Goal: Navigation & Orientation: Find specific page/section

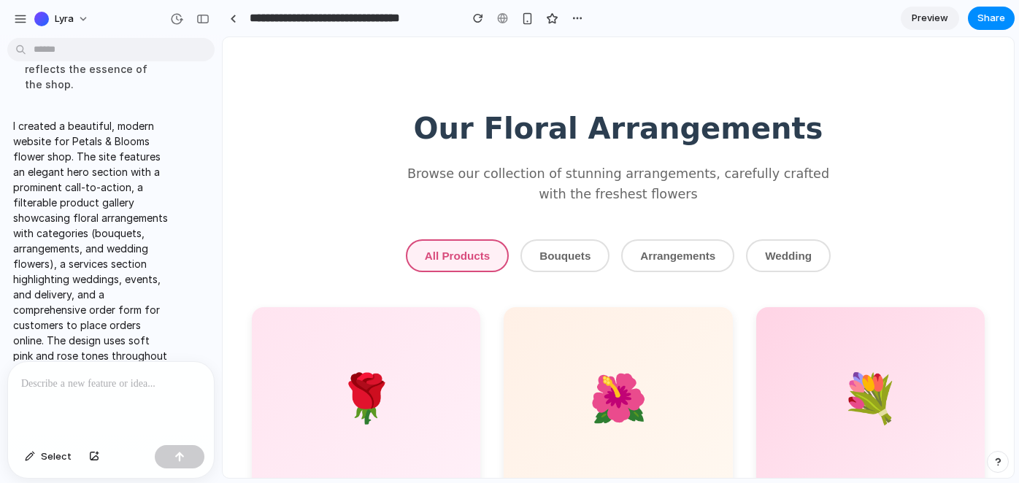
scroll to position [129, 0]
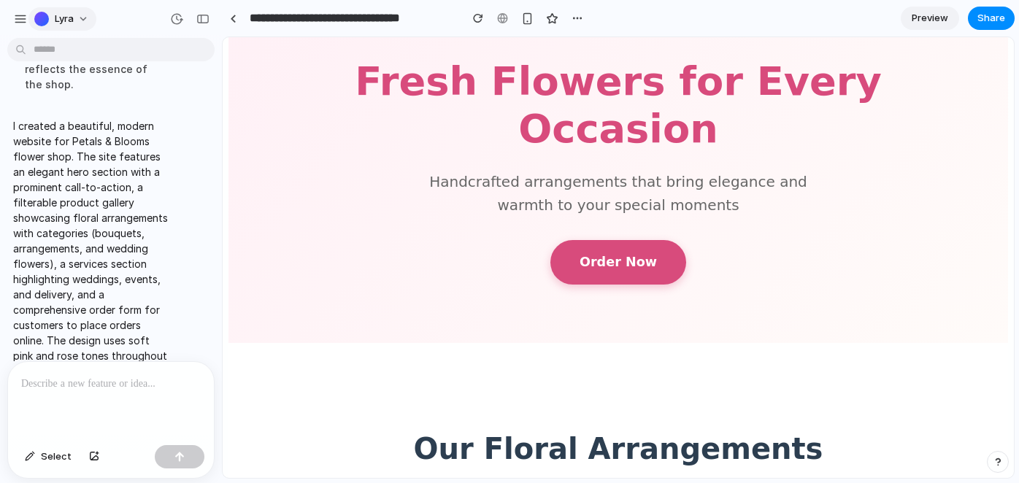
click at [55, 7] on button "Lyra" at bounding box center [62, 18] width 68 height 23
click at [4, 18] on div "Settings Invite members Change theme Sign out" at bounding box center [509, 241] width 1019 height 483
click at [23, 18] on div "button" at bounding box center [20, 18] width 13 height 13
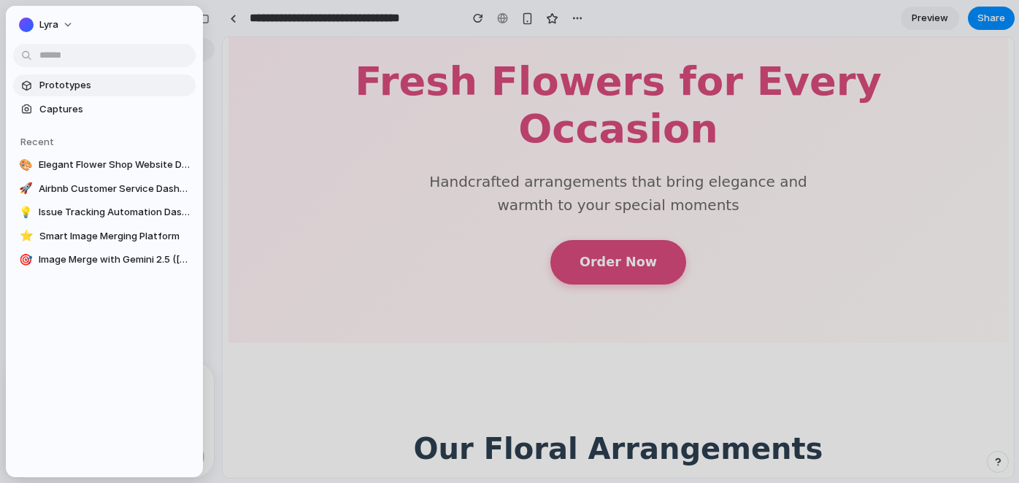
click at [66, 77] on link "Prototypes" at bounding box center [104, 85] width 183 height 22
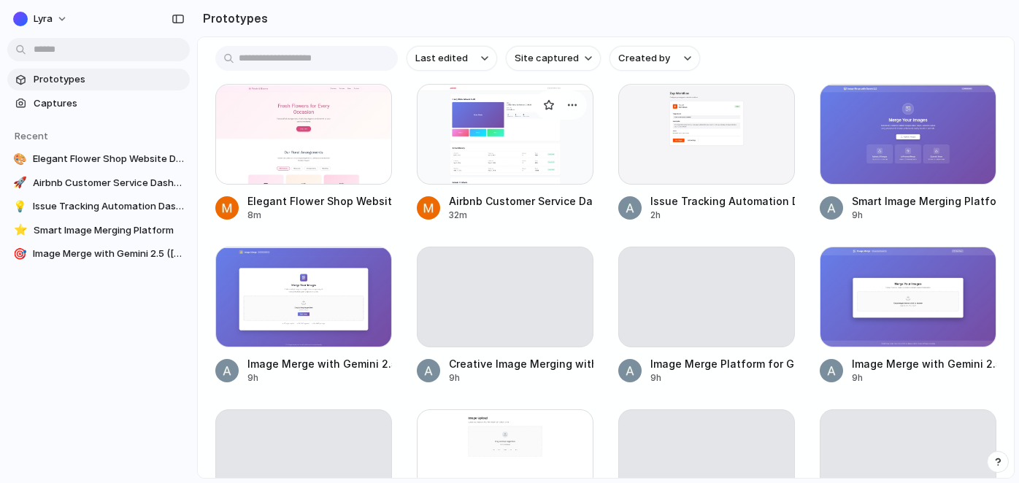
scroll to position [73, 0]
